Goal: Information Seeking & Learning: Check status

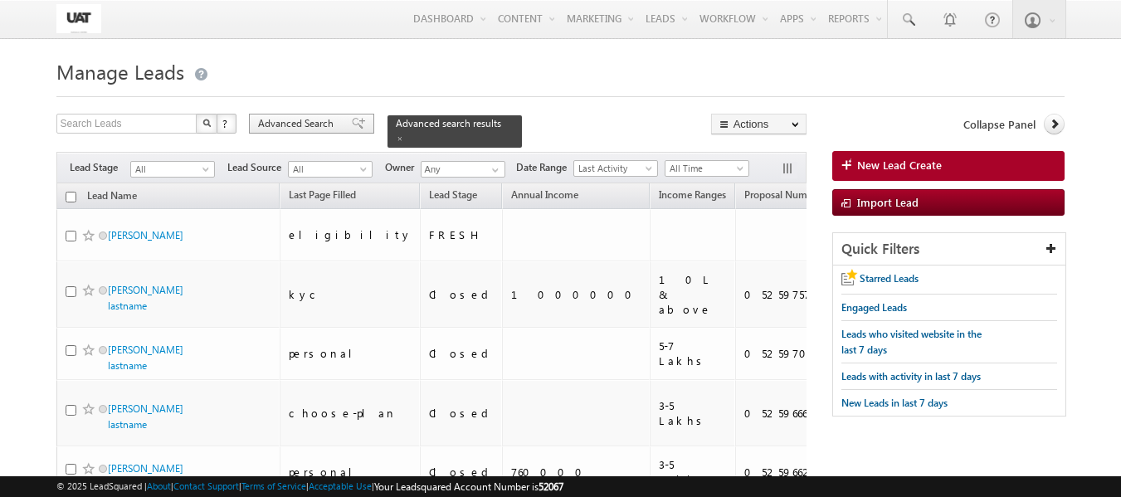
drag, startPoint x: 0, startPoint y: 0, endPoint x: 289, endPoint y: 126, distance: 315.2
click at [289, 126] on span "Advanced Search" at bounding box center [298, 123] width 81 height 15
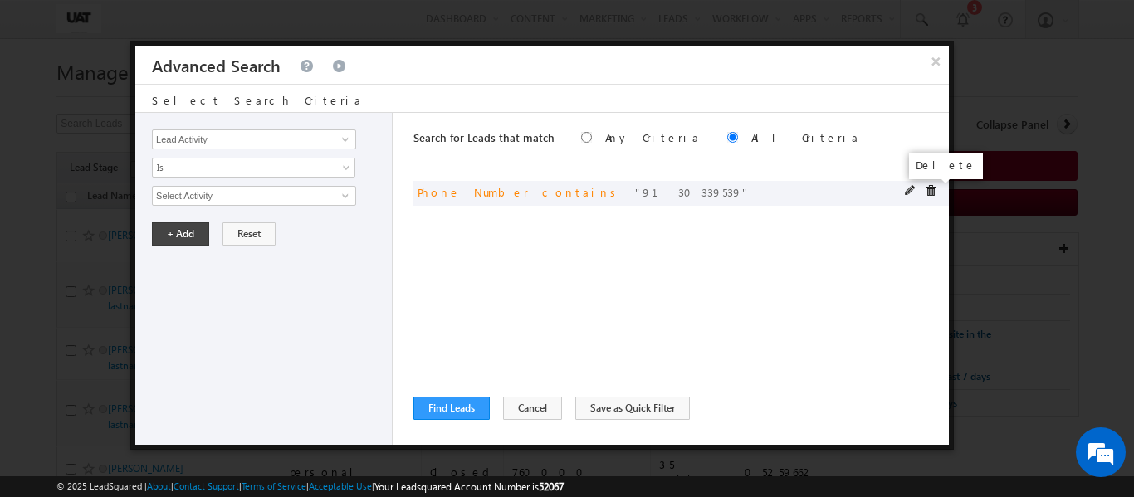
click at [933, 194] on span at bounding box center [931, 191] width 12 height 12
click at [272, 143] on input "Lead Activity" at bounding box center [254, 139] width 204 height 20
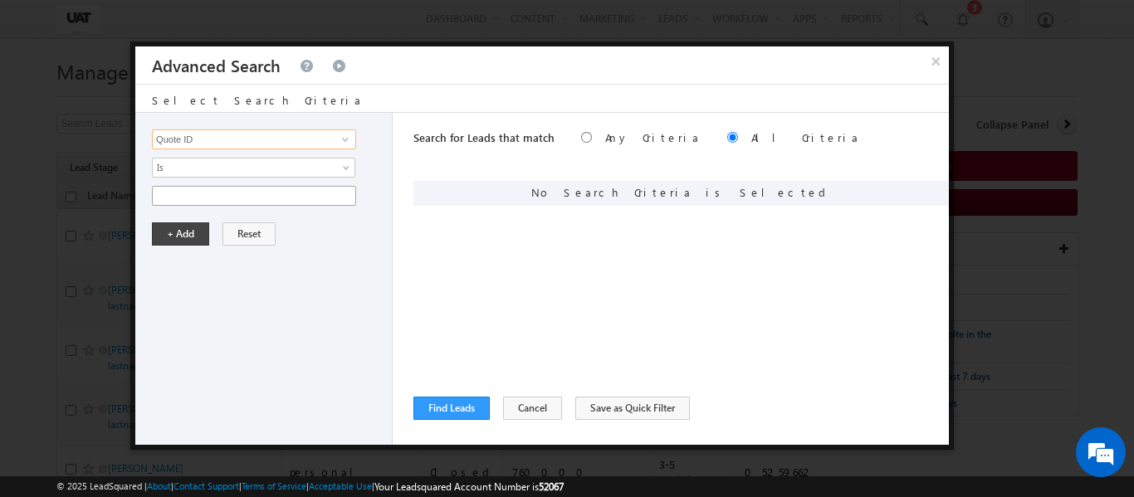
type input "Quote ID"
click at [264, 203] on input "text" at bounding box center [254, 196] width 204 height 20
paste input "01N185960"
type input "01N185960"
click at [151, 237] on div "Lead Activity Task Sales Group Prospect Id [DATE] Open Leads 30 days not conver…" at bounding box center [263, 279] width 257 height 332
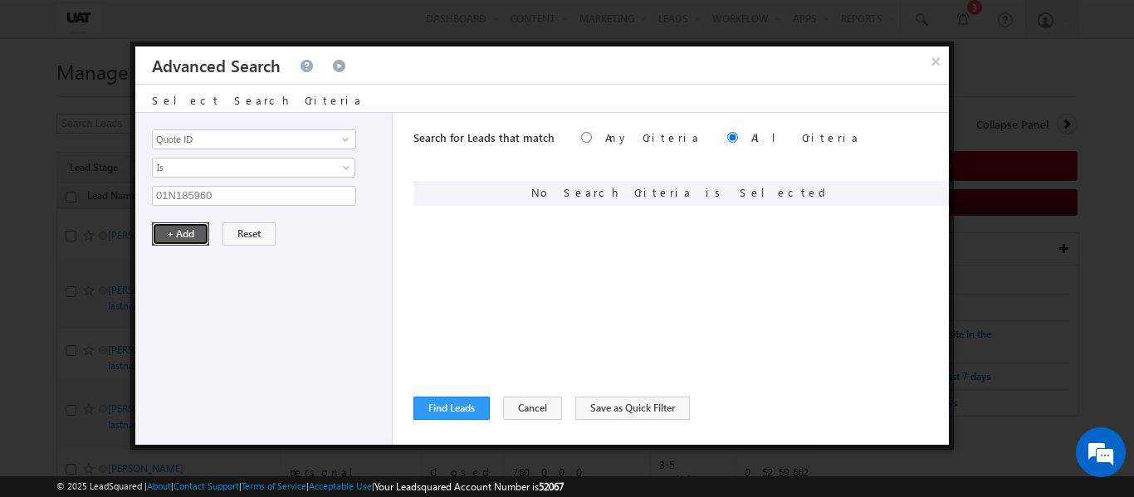
click at [166, 232] on button "+ Add" at bounding box center [180, 233] width 57 height 23
click at [457, 405] on button "Find Leads" at bounding box center [451, 408] width 76 height 23
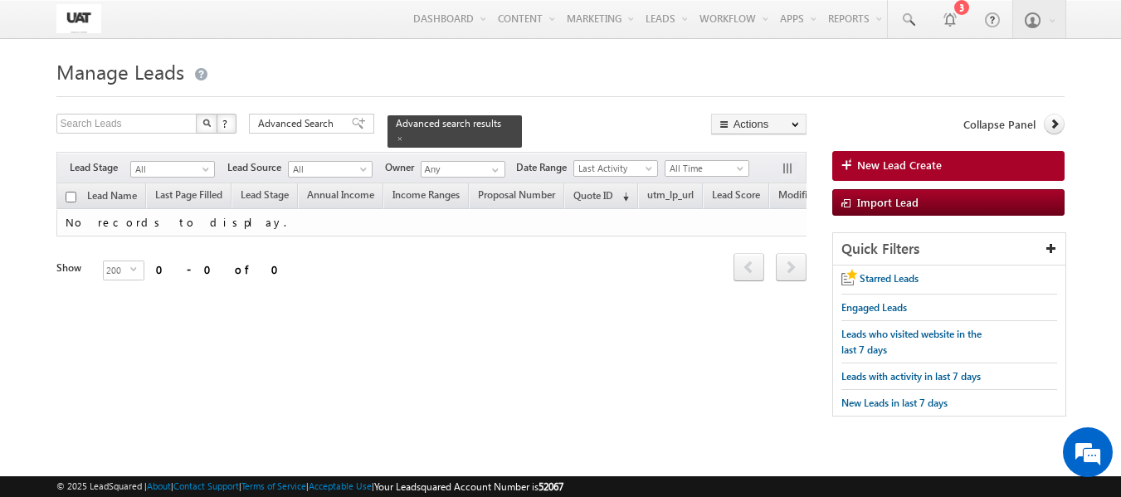
click at [443, 85] on h1 "Manage Leads" at bounding box center [560, 70] width 1009 height 32
